Goal: Transaction & Acquisition: Obtain resource

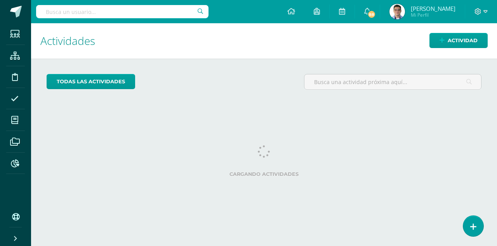
click at [151, 10] on input "text" at bounding box center [122, 11] width 172 height 13
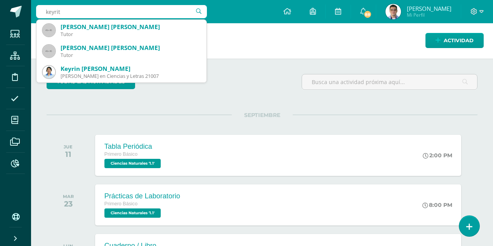
type input "keyrith"
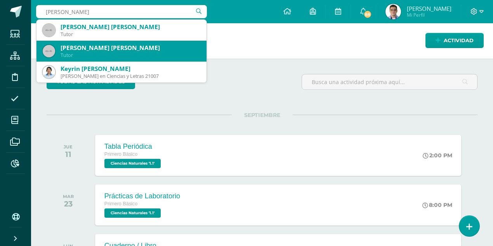
scroll to position [26, 0]
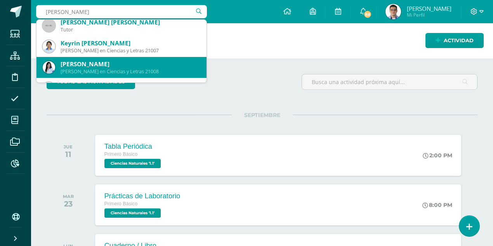
click at [132, 63] on div "Keyrith Andrea Paiz Sagastume" at bounding box center [131, 64] width 140 height 8
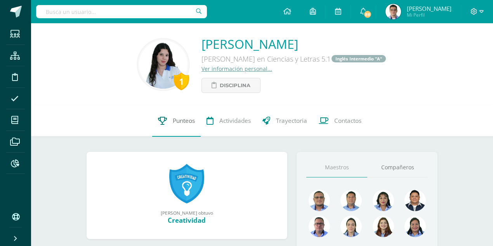
click at [168, 121] on link "Punteos" at bounding box center [176, 121] width 49 height 31
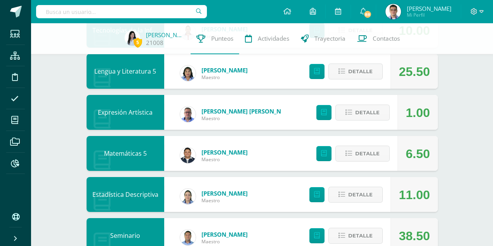
scroll to position [285, 0]
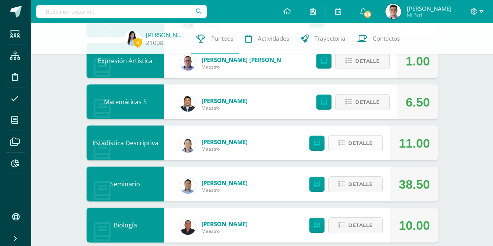
click at [350, 141] on span "Detalle" at bounding box center [360, 143] width 24 height 14
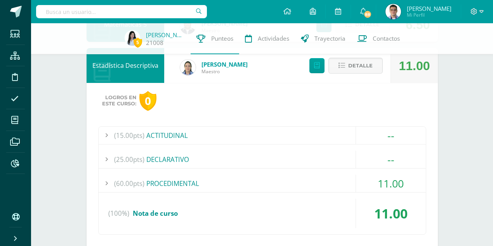
click at [155, 186] on div "(60.00pts) PROCEDIMENTAL" at bounding box center [262, 183] width 327 height 17
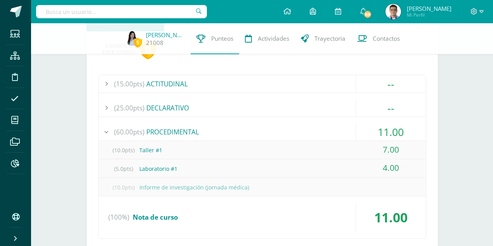
scroll to position [362, 0]
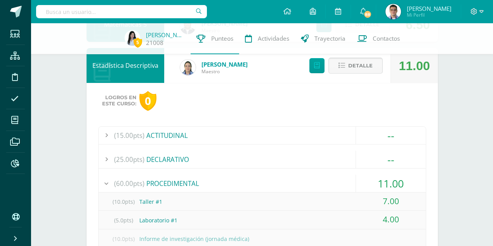
click at [359, 66] on span "Detalle" at bounding box center [360, 66] width 24 height 14
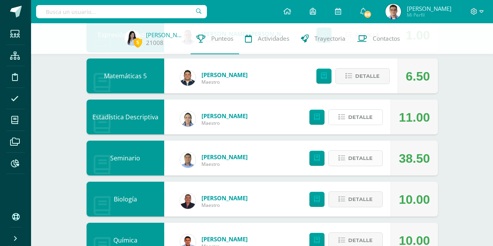
scroll to position [285, 0]
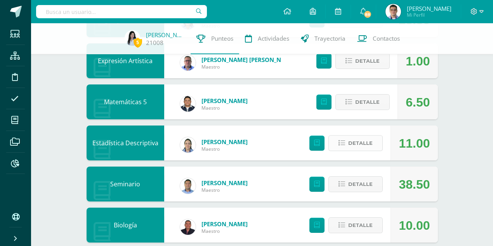
click at [351, 141] on span "Detalle" at bounding box center [360, 143] width 24 height 14
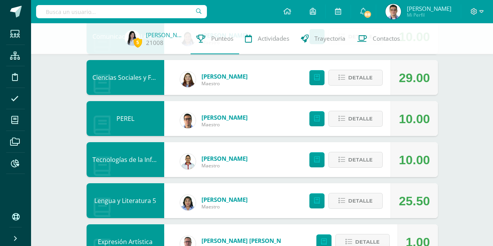
scroll to position [0, 0]
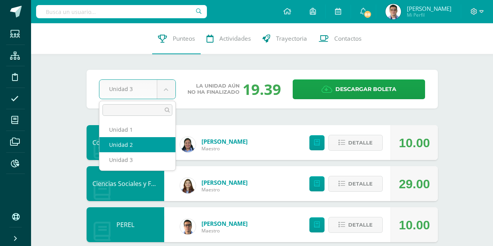
select select "Unidad 2"
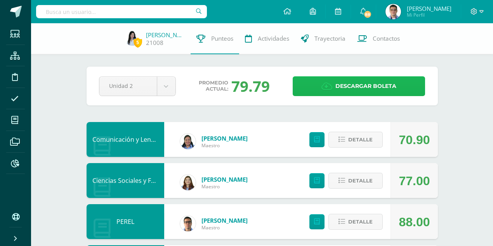
click at [356, 88] on span "Descargar boleta" at bounding box center [365, 86] width 61 height 19
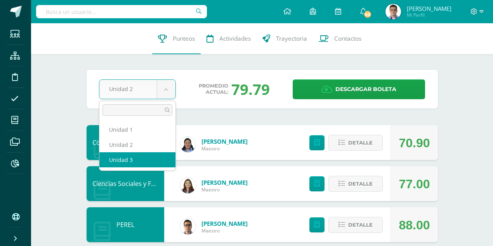
select select "Unidad 3"
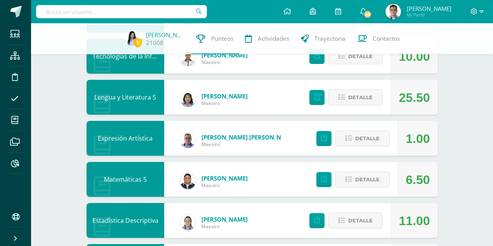
scroll to position [233, 0]
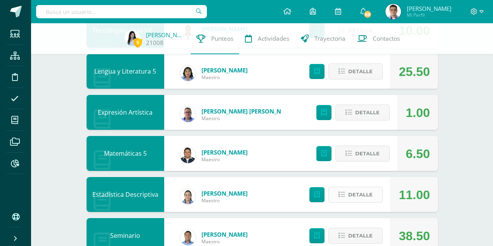
click at [365, 200] on span "Detalle" at bounding box center [360, 195] width 24 height 14
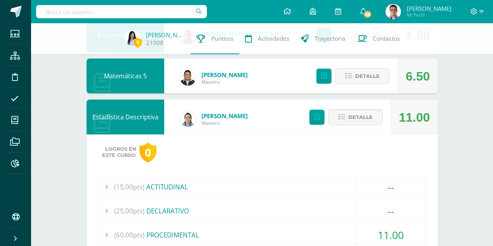
scroll to position [362, 0]
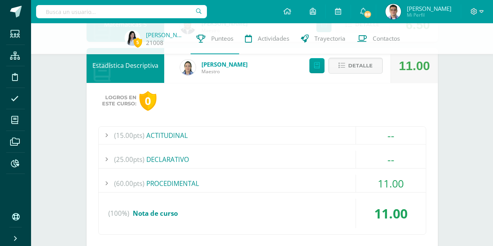
click at [123, 186] on span "(60.00pts)" at bounding box center [129, 183] width 30 height 17
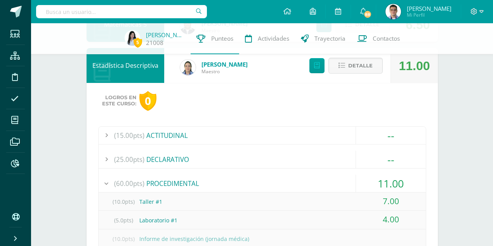
click at [111, 182] on div at bounding box center [107, 183] width 16 height 17
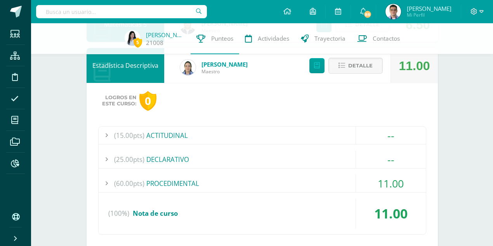
click at [141, 13] on input "text" at bounding box center [121, 11] width 171 height 13
type input "ALDRIN"
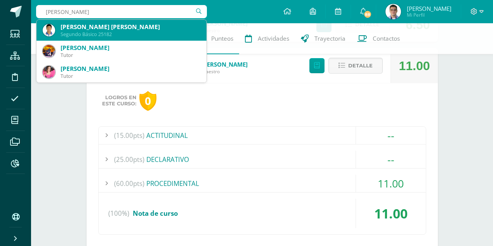
click at [101, 26] on div "Aldrin Baldemar Arturo Galván Calderón" at bounding box center [131, 27] width 140 height 8
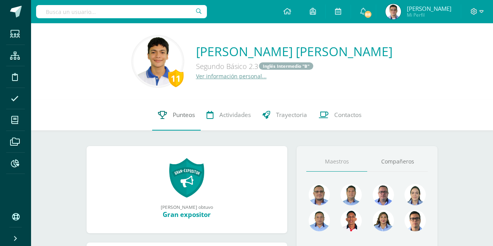
click at [175, 123] on link "Punteos" at bounding box center [176, 115] width 49 height 31
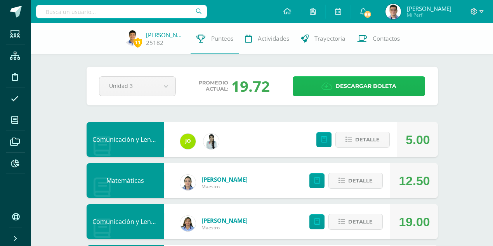
click at [330, 92] on link "Descargar boleta" at bounding box center [359, 86] width 132 height 20
